Goal: Task Accomplishment & Management: Manage account settings

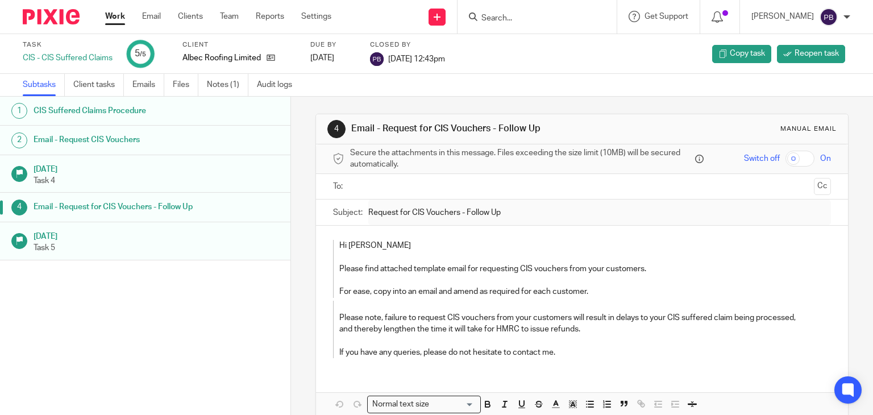
click at [115, 19] on link "Work" at bounding box center [115, 16] width 20 height 11
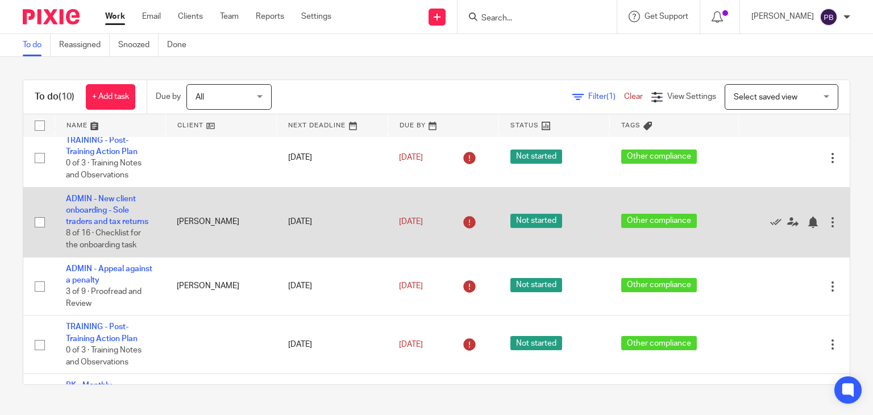
scroll to position [57, 0]
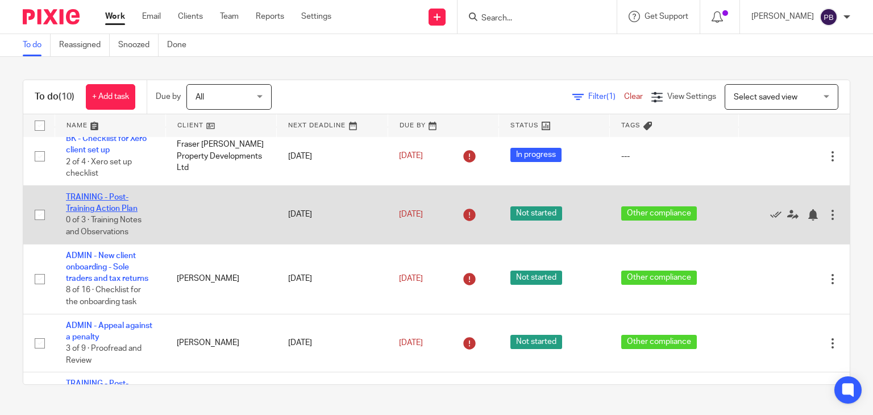
click at [109, 212] on link "TRAINING - Post-Training Action Plan" at bounding box center [102, 202] width 72 height 19
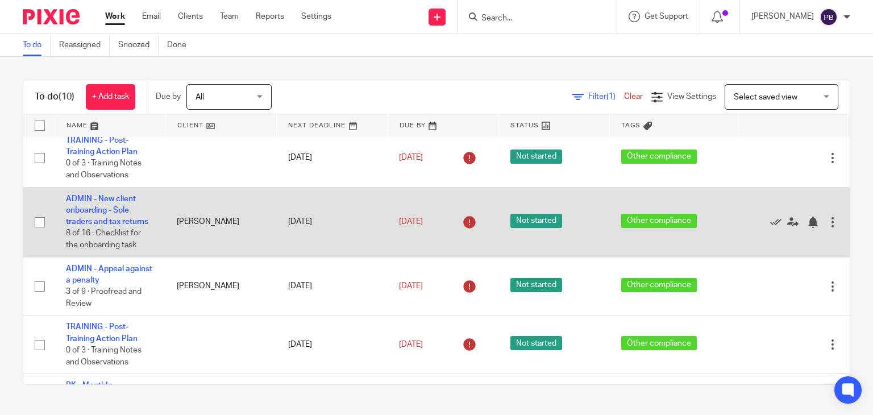
scroll to position [170, 0]
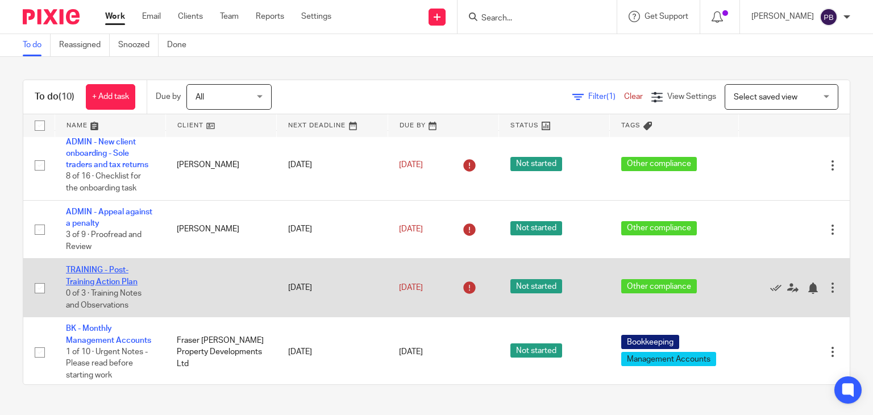
click at [105, 285] on link "TRAINING - Post-Training Action Plan" at bounding box center [102, 275] width 72 height 19
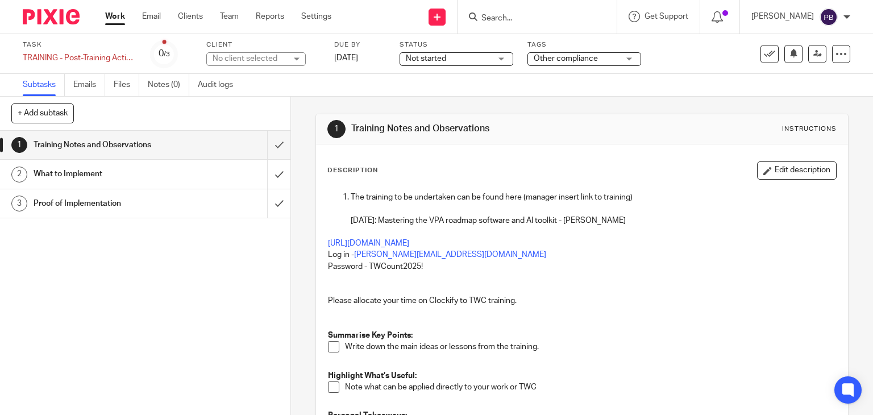
scroll to position [114, 0]
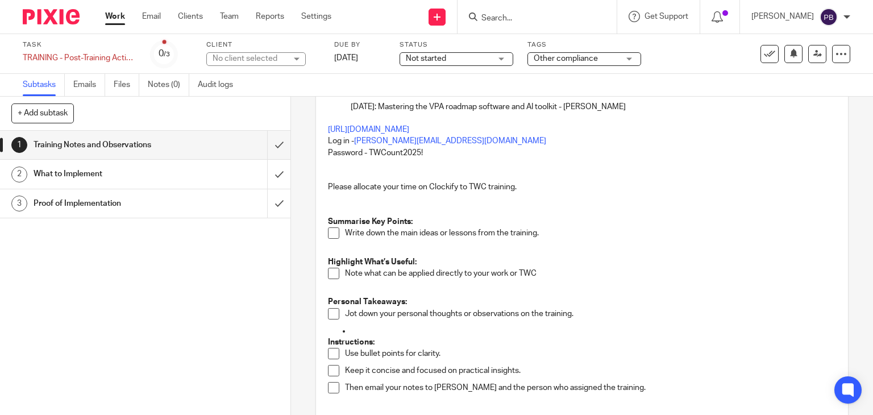
click at [331, 235] on span at bounding box center [333, 232] width 11 height 11
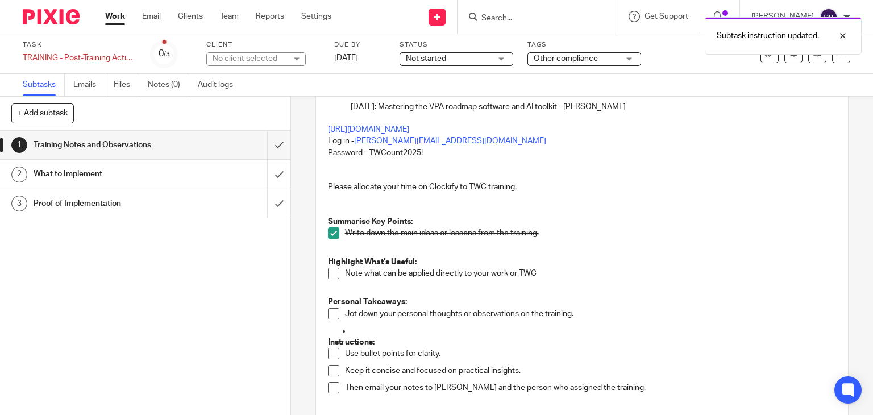
click at [329, 275] on span at bounding box center [333, 273] width 11 height 11
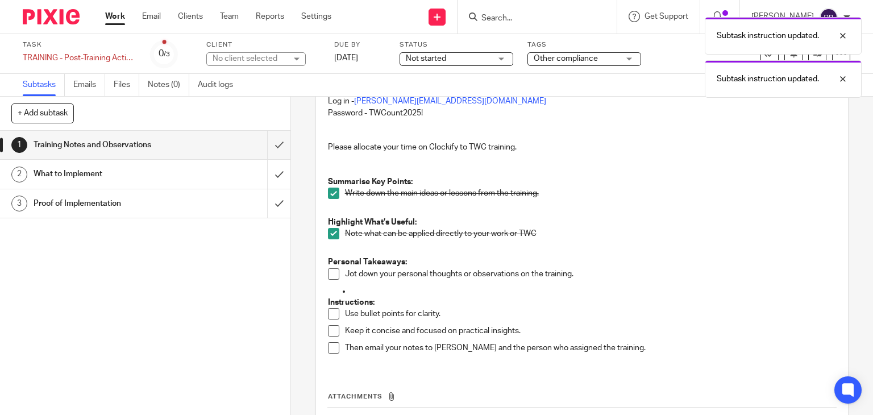
scroll to position [170, 0]
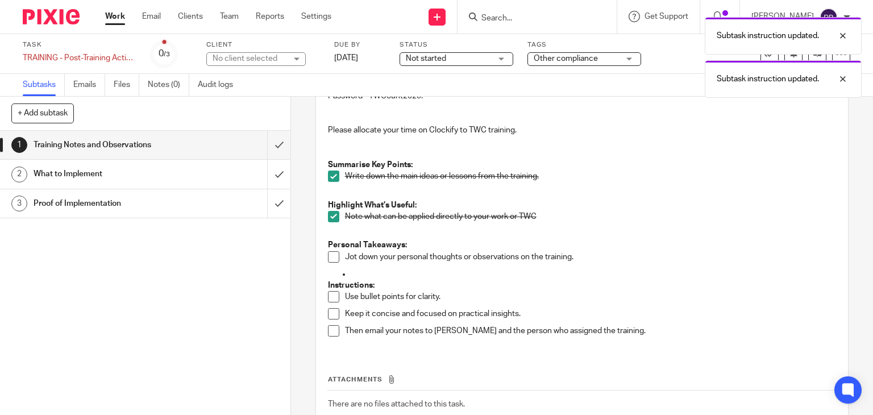
click at [329, 257] on span at bounding box center [333, 256] width 11 height 11
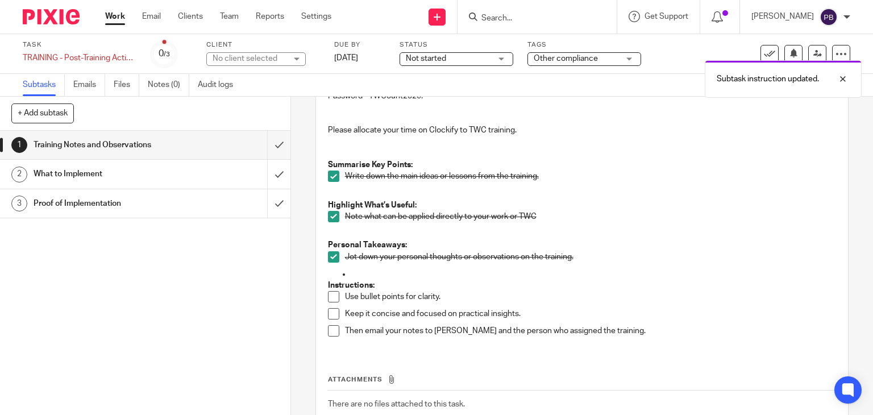
click at [330, 294] on span at bounding box center [333, 296] width 11 height 11
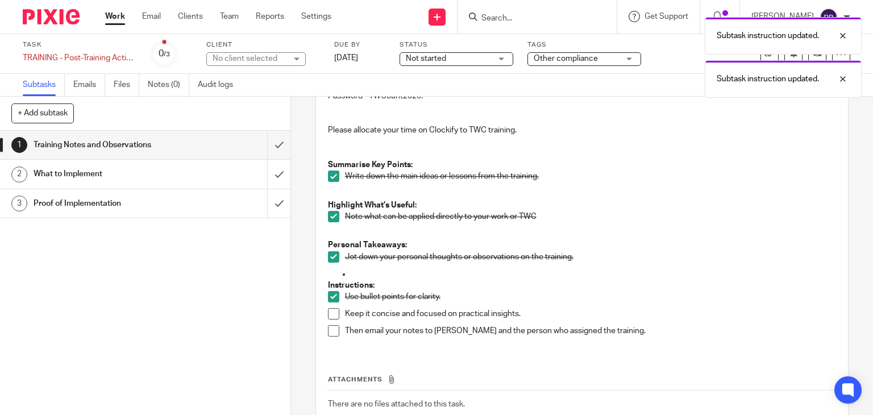
click at [331, 305] on li "Use bullet points for clarity." at bounding box center [582, 299] width 508 height 17
click at [329, 311] on span at bounding box center [333, 313] width 11 height 11
click at [93, 174] on h1 "What to Implement" at bounding box center [108, 173] width 148 height 17
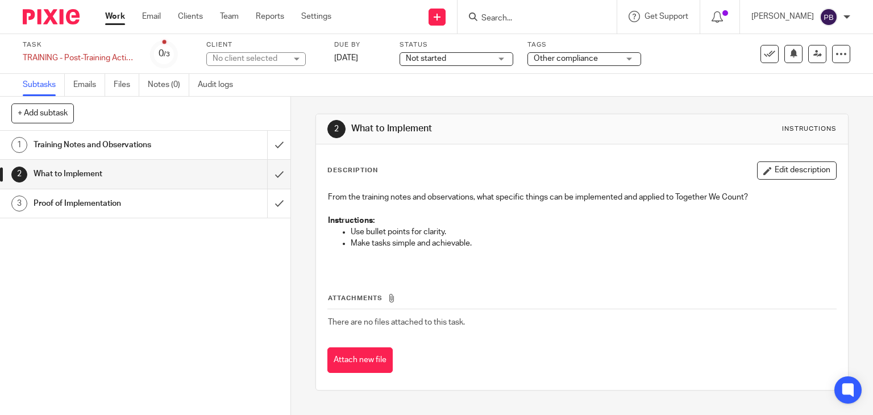
click at [788, 169] on button "Edit description" at bounding box center [797, 170] width 80 height 18
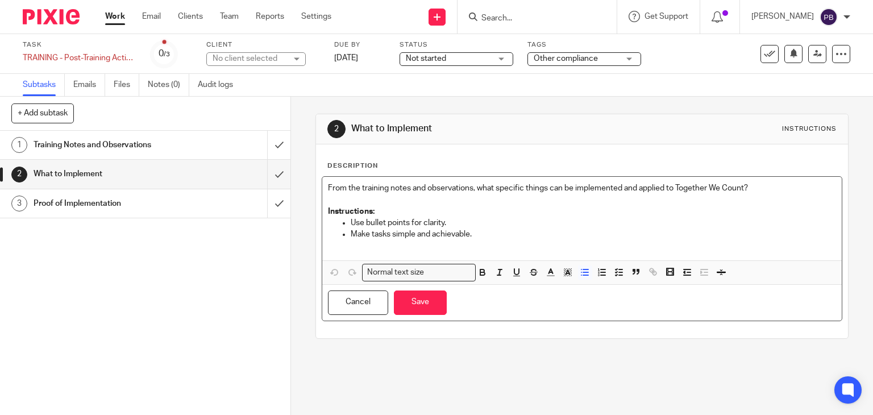
click at [496, 228] on p "Make tasks simple and achievable." at bounding box center [594, 233] width 486 height 11
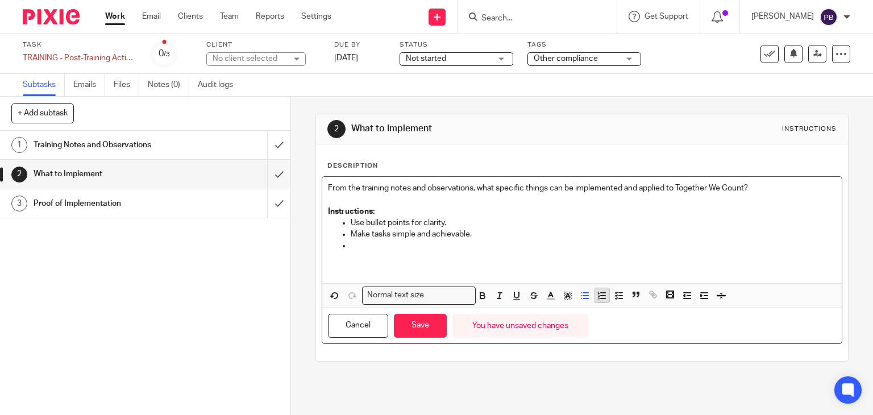
click at [597, 296] on icon "button" at bounding box center [601, 295] width 10 height 10
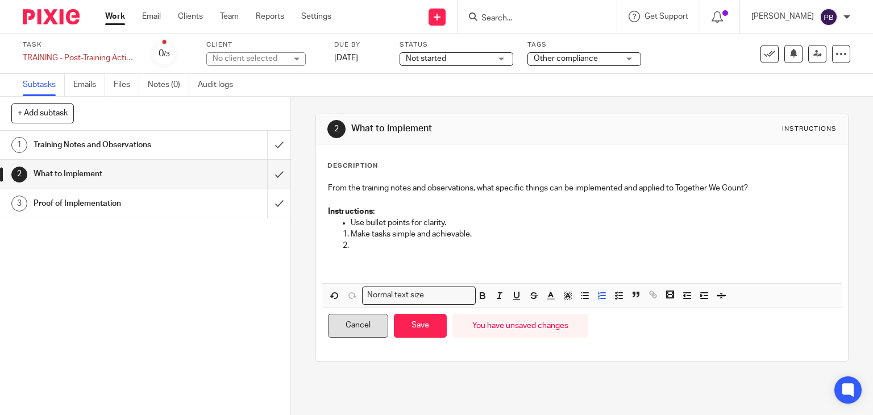
click at [365, 328] on button "Cancel" at bounding box center [358, 326] width 60 height 24
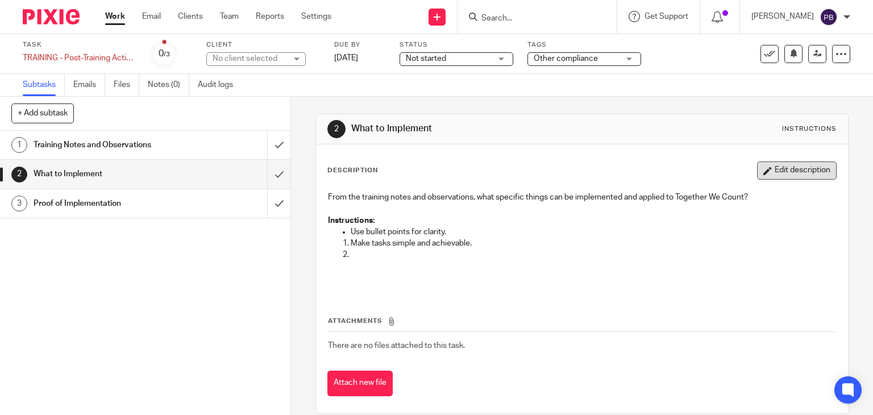
click at [779, 171] on button "Edit description" at bounding box center [797, 170] width 80 height 18
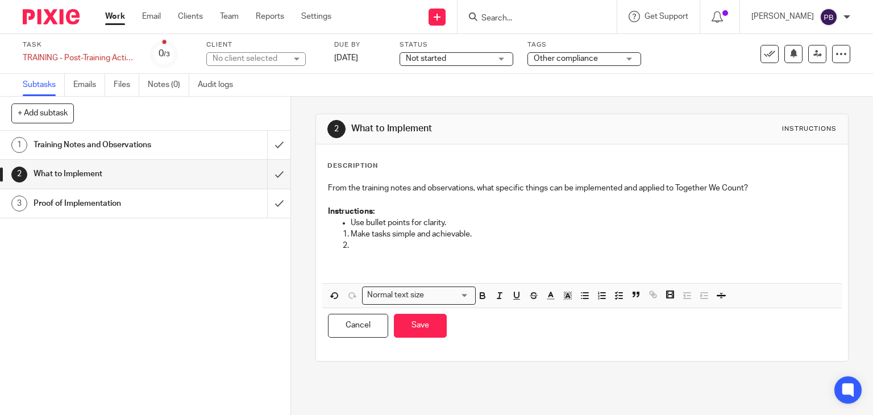
click at [345, 269] on ol "Make tasks simple and achievable." at bounding box center [582, 251] width 508 height 46
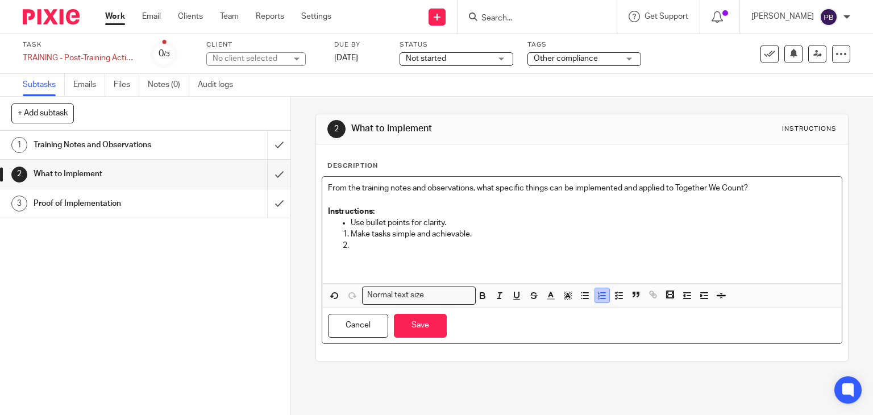
click at [598, 296] on icon "button" at bounding box center [601, 295] width 10 height 10
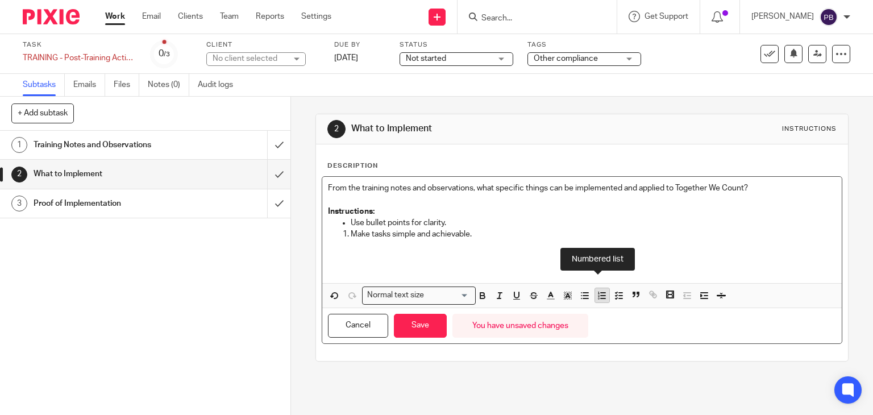
click at [600, 298] on line "button" at bounding box center [602, 298] width 5 height 0
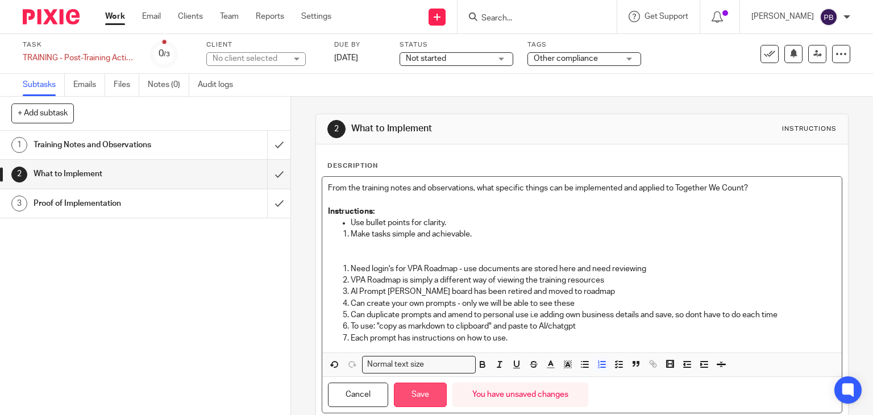
click at [432, 399] on button "Save" at bounding box center [420, 394] width 53 height 24
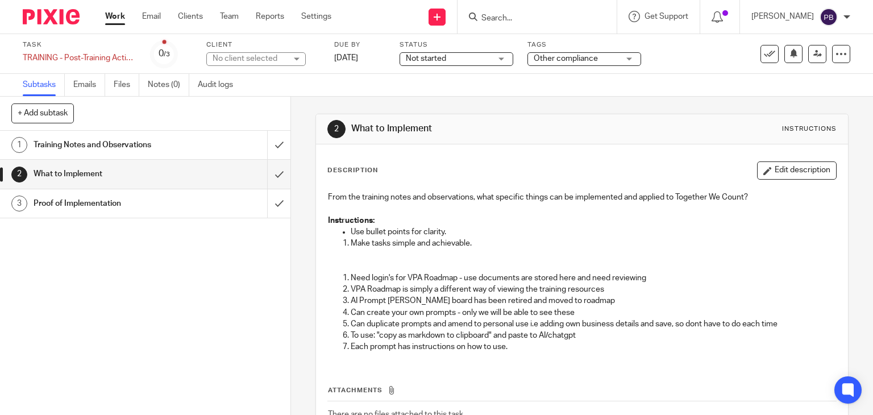
click at [800, 176] on button "Edit description" at bounding box center [797, 170] width 80 height 18
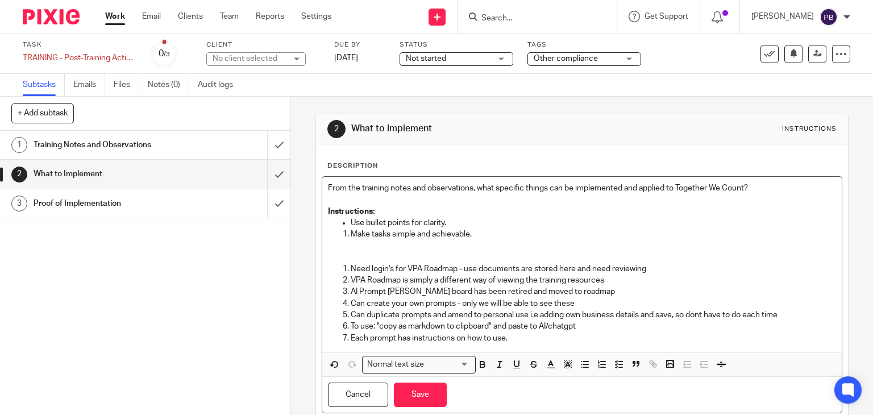
click at [539, 339] on p "Each prompt has instructions on how to use." at bounding box center [594, 337] width 486 height 11
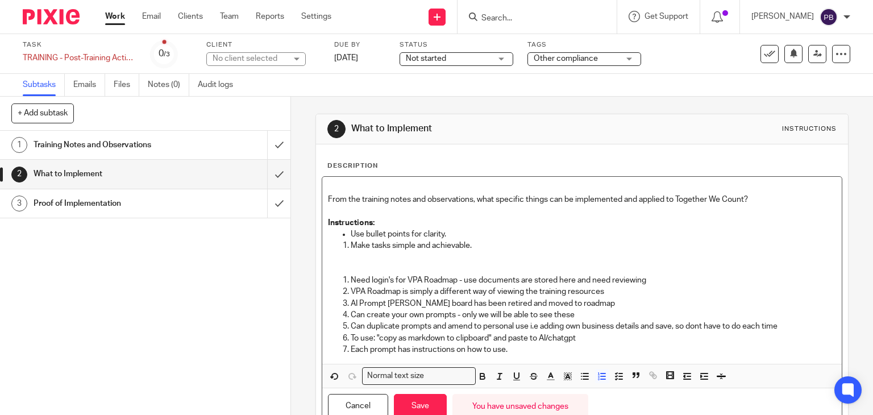
click at [523, 351] on p "Each prompt has instructions on how to use." at bounding box center [594, 349] width 486 height 11
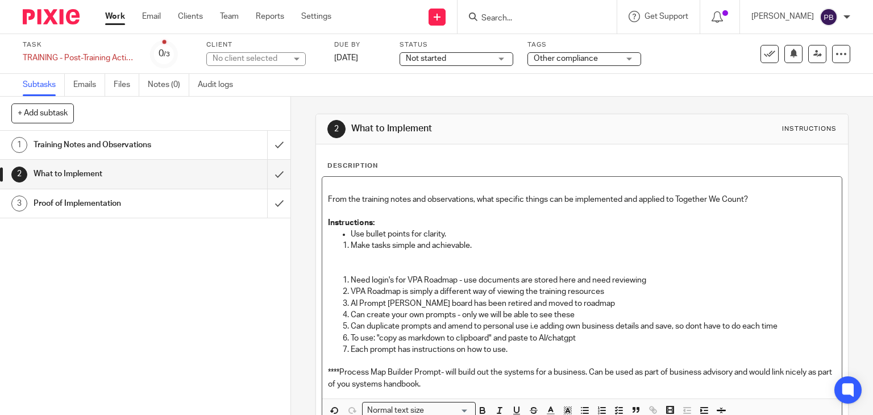
click at [582, 372] on p "****Process Map Builder Prompt- will build out the systems for a business. Can …" at bounding box center [582, 377] width 508 height 23
click at [584, 369] on p "****Process Map Builder Prompt- will build out the systems for a business. Can …" at bounding box center [582, 377] width 508 height 23
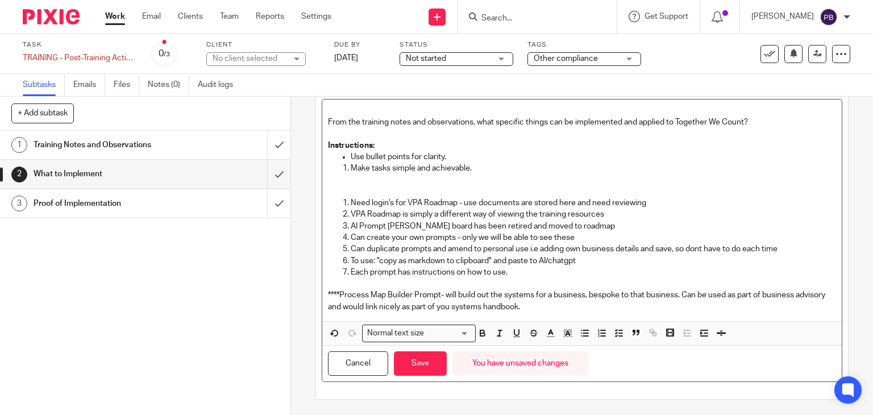
scroll to position [77, 0]
click at [428, 360] on button "Save" at bounding box center [420, 363] width 53 height 24
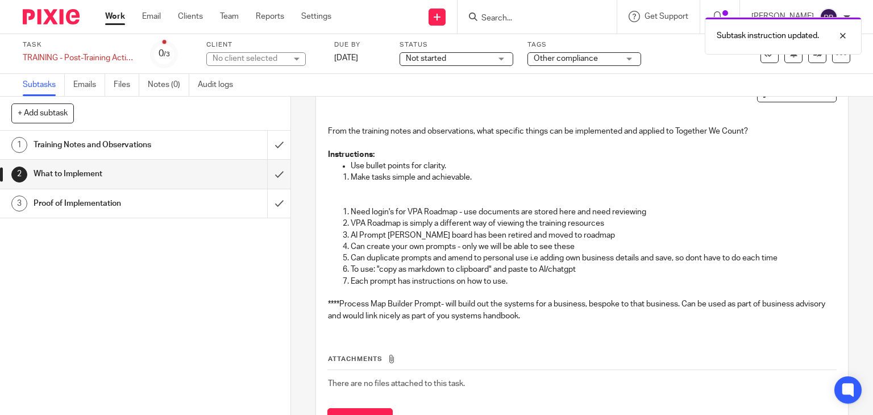
scroll to position [86, 0]
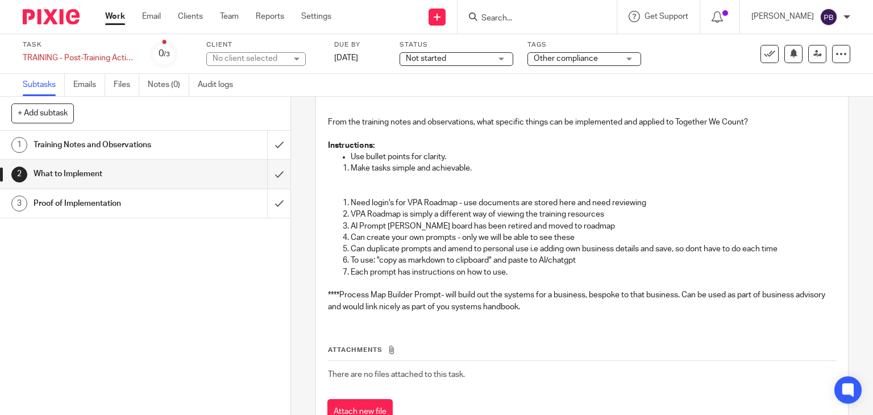
click at [138, 205] on h1 "Proof of Implementation" at bounding box center [108, 203] width 148 height 17
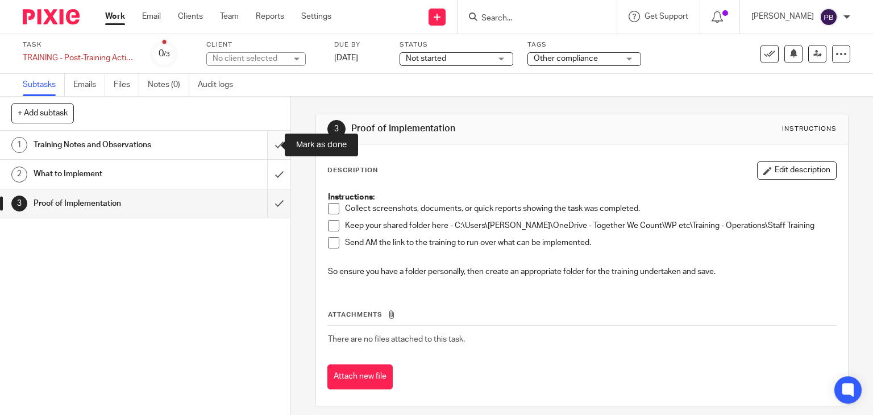
click at [266, 144] on input "submit" at bounding box center [145, 145] width 290 height 28
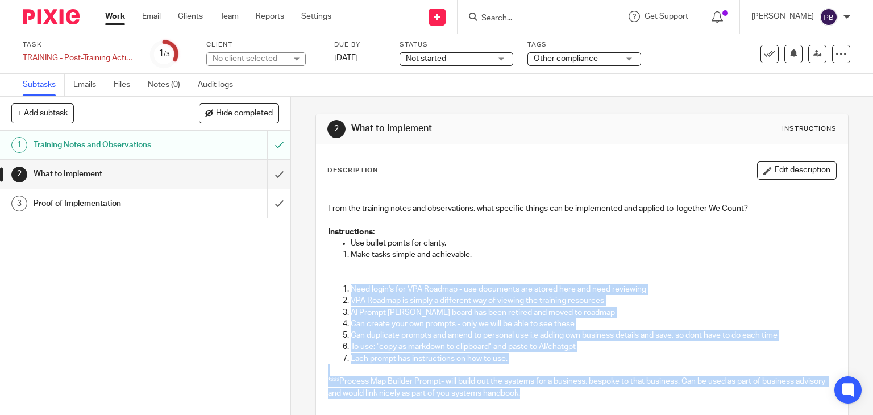
drag, startPoint x: 334, startPoint y: 286, endPoint x: 568, endPoint y: 400, distance: 259.9
click at [568, 400] on div "From the training notes and observations, what specific things can be implement…" at bounding box center [582, 297] width 520 height 222
copy div "Need login's for VPA Roadmap - use documents are stored here and need reviewing…"
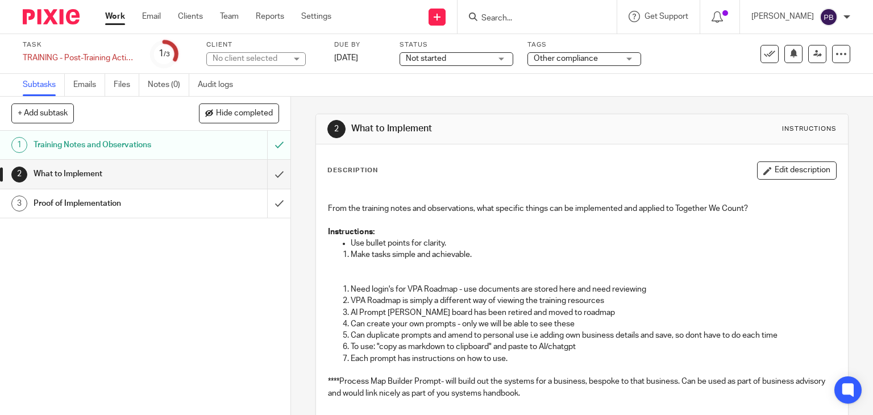
click at [273, 285] on div "1 Training Notes and Observations 2 What to Implement 3 Proof of Implementation" at bounding box center [145, 273] width 290 height 284
click at [267, 173] on input "submit" at bounding box center [145, 174] width 290 height 28
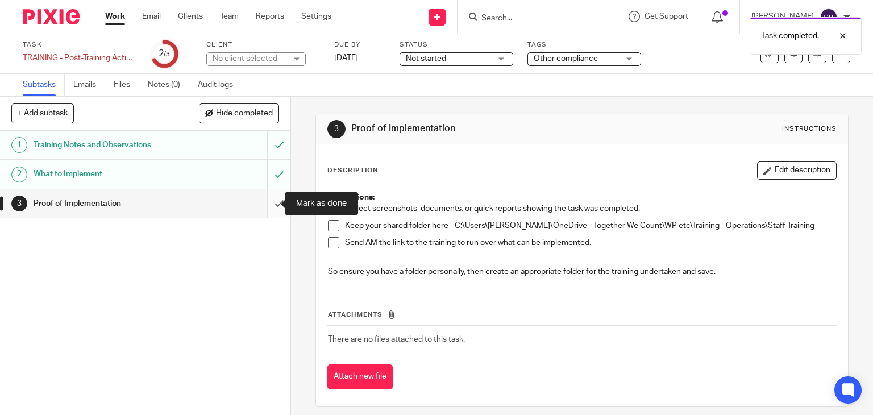
click at [268, 203] on input "submit" at bounding box center [145, 203] width 290 height 28
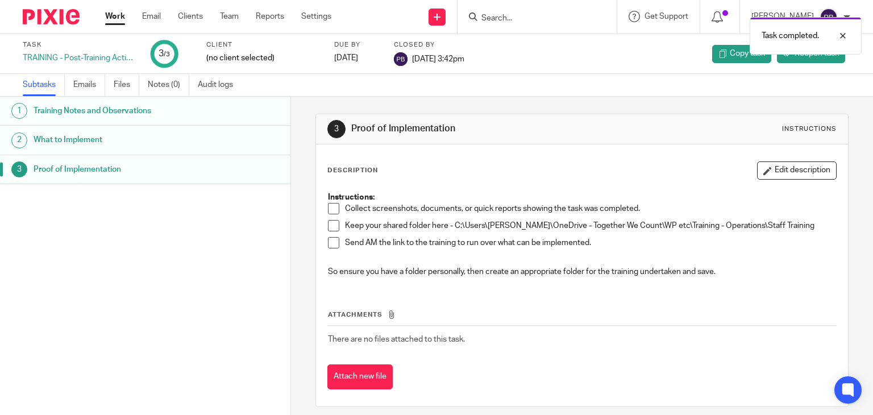
click at [118, 19] on link "Work" at bounding box center [115, 16] width 20 height 11
